Goal: Task Accomplishment & Management: Use online tool/utility

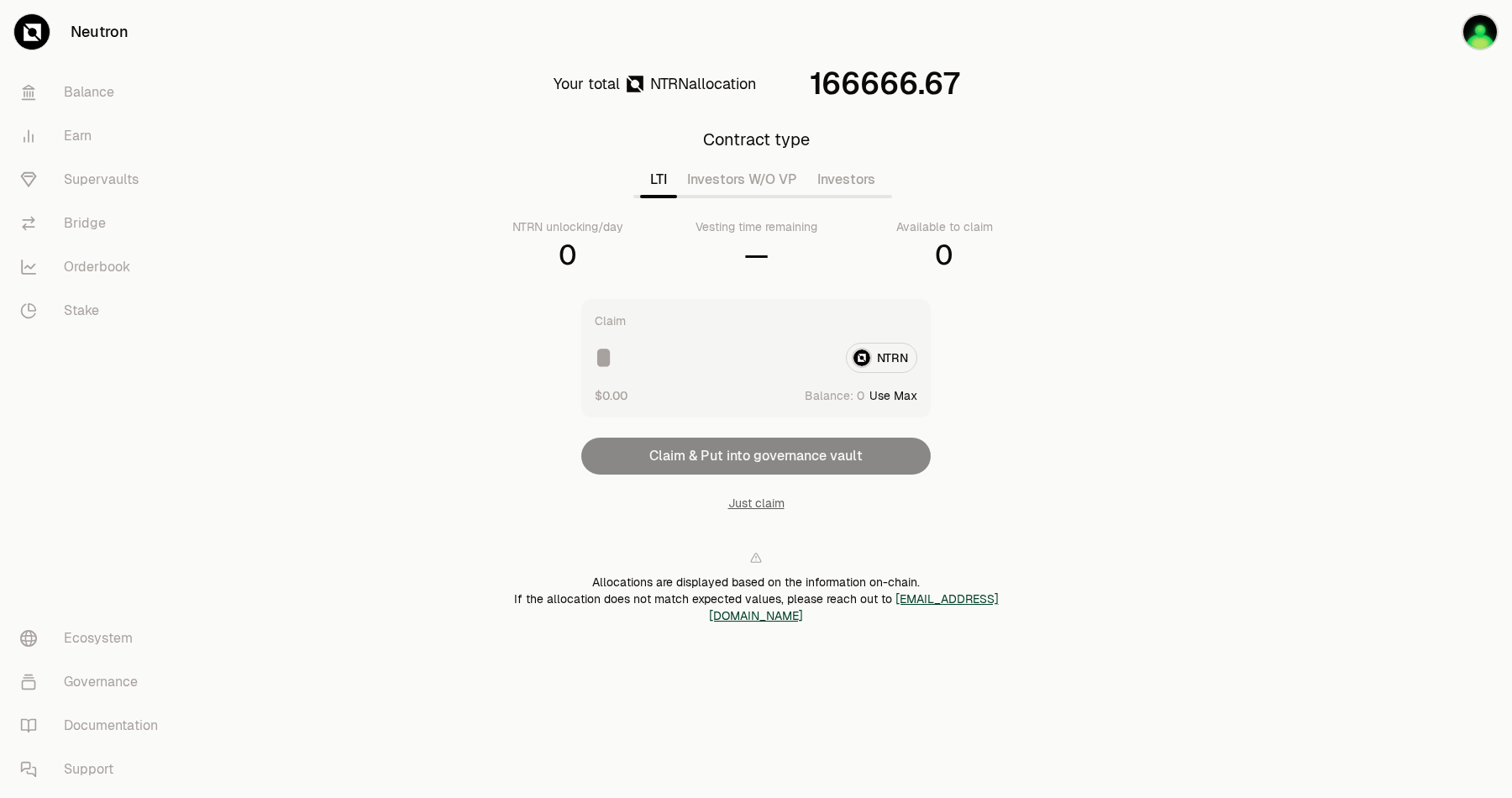
click at [845, 171] on button "Investors" at bounding box center [846, 180] width 78 height 34
click at [782, 172] on button "Investors W/O VP" at bounding box center [742, 180] width 130 height 34
click at [904, 393] on button "Use Max" at bounding box center [894, 395] width 48 height 17
type input "**********"
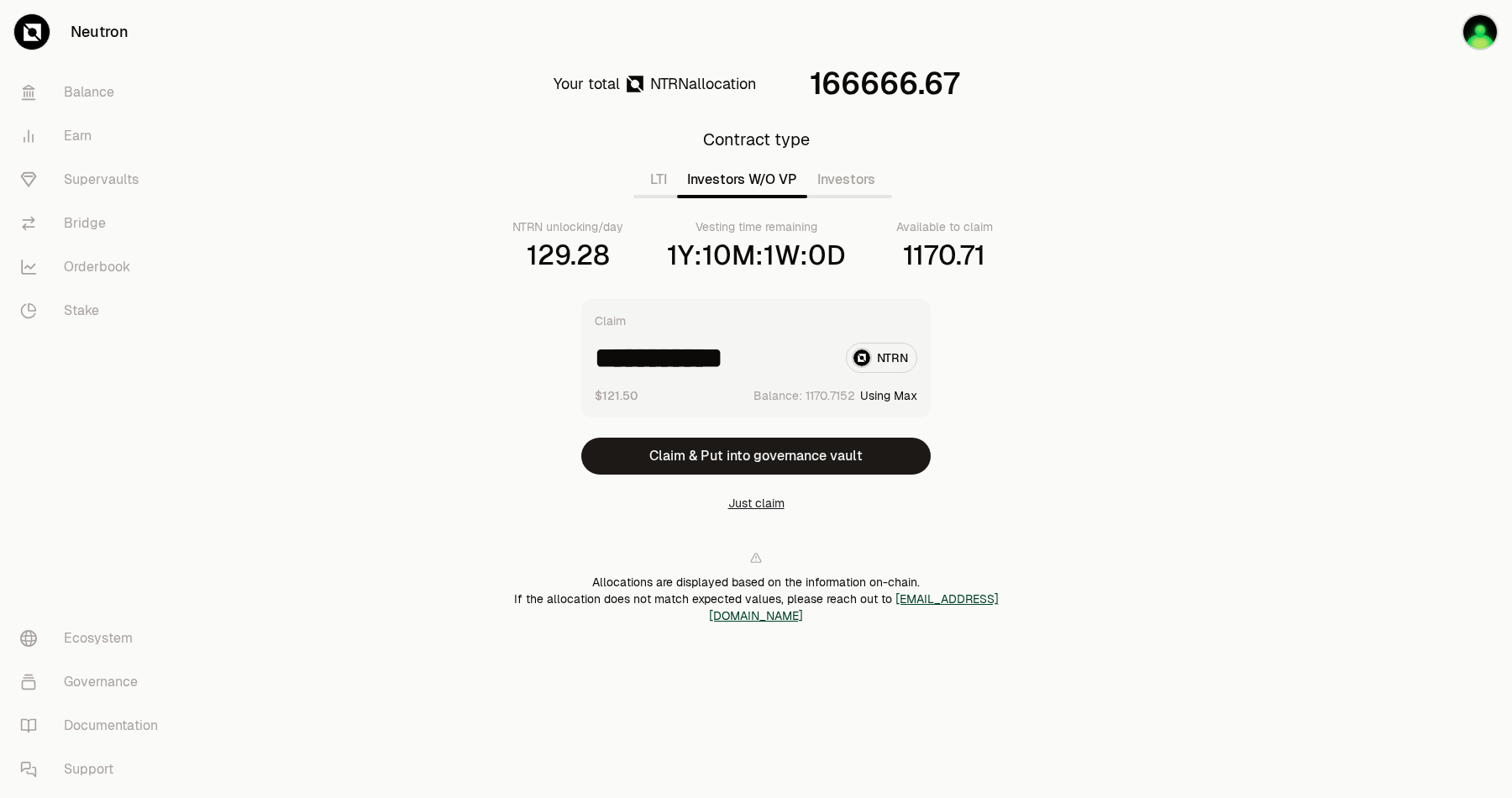
click at [762, 505] on button "Just claim" at bounding box center [756, 503] width 56 height 17
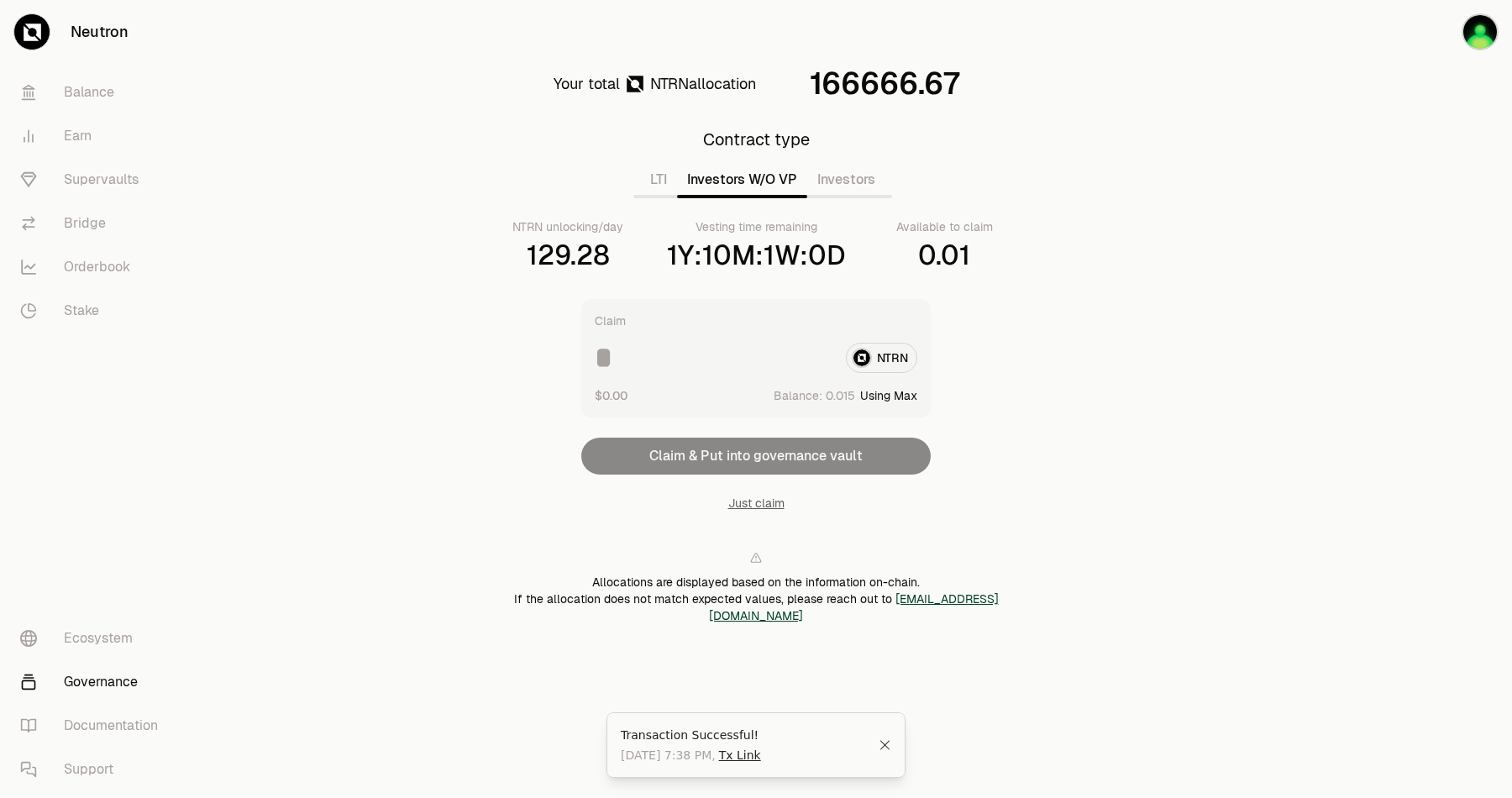
click at [90, 689] on link "Governance" at bounding box center [94, 682] width 175 height 44
